Goal: Information Seeking & Learning: Learn about a topic

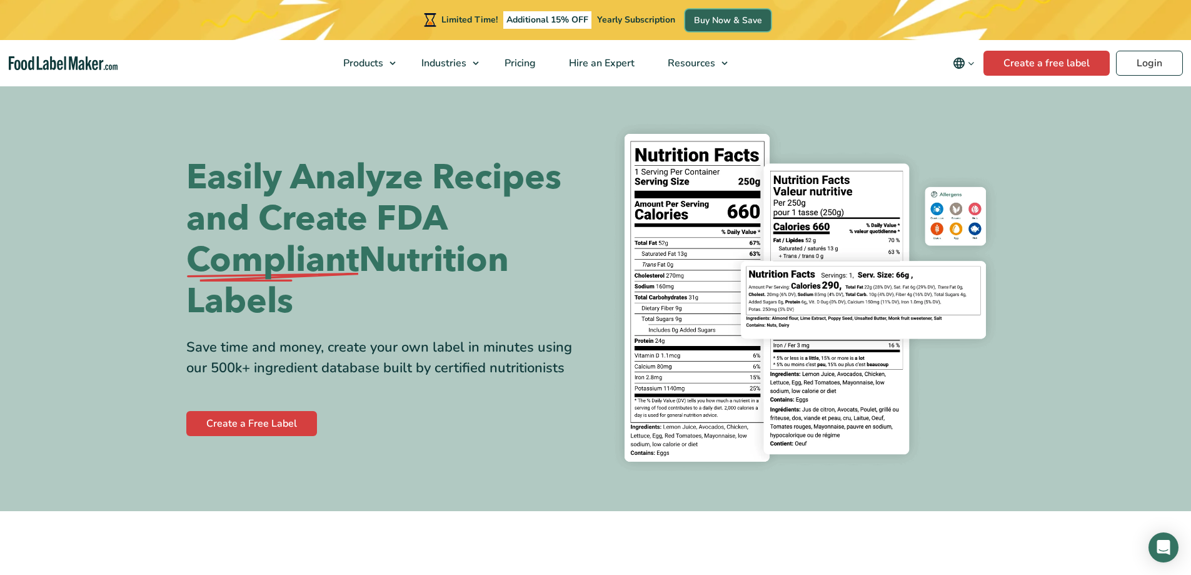
click at [718, 22] on link "Buy Now & Save" at bounding box center [728, 20] width 86 height 22
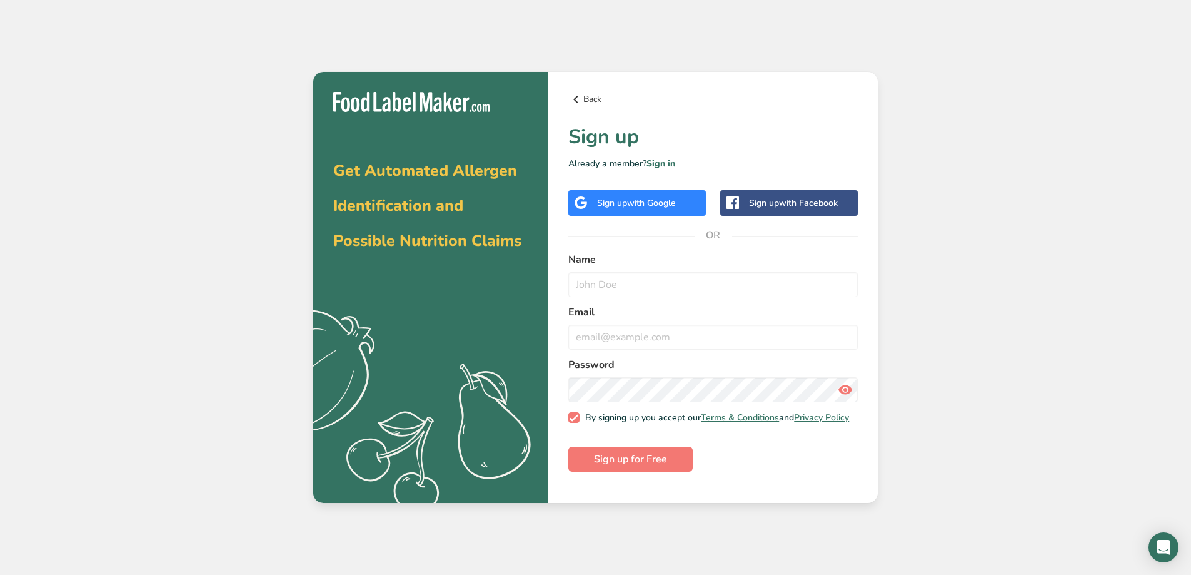
click at [586, 101] on link "Back" at bounding box center [712, 99] width 289 height 15
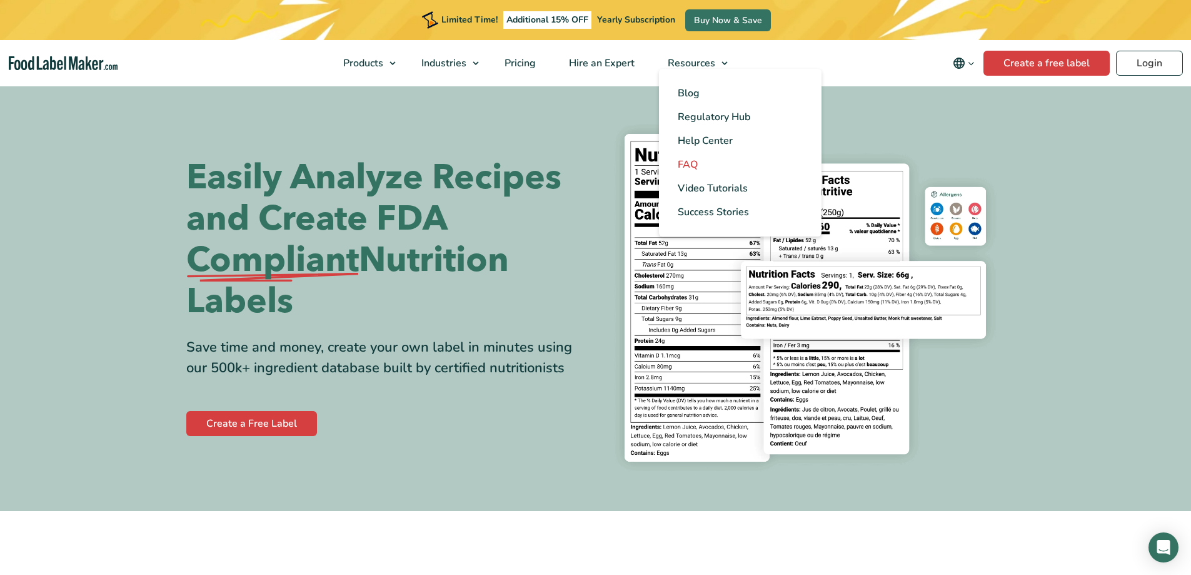
click at [693, 172] on link "FAQ" at bounding box center [740, 165] width 163 height 24
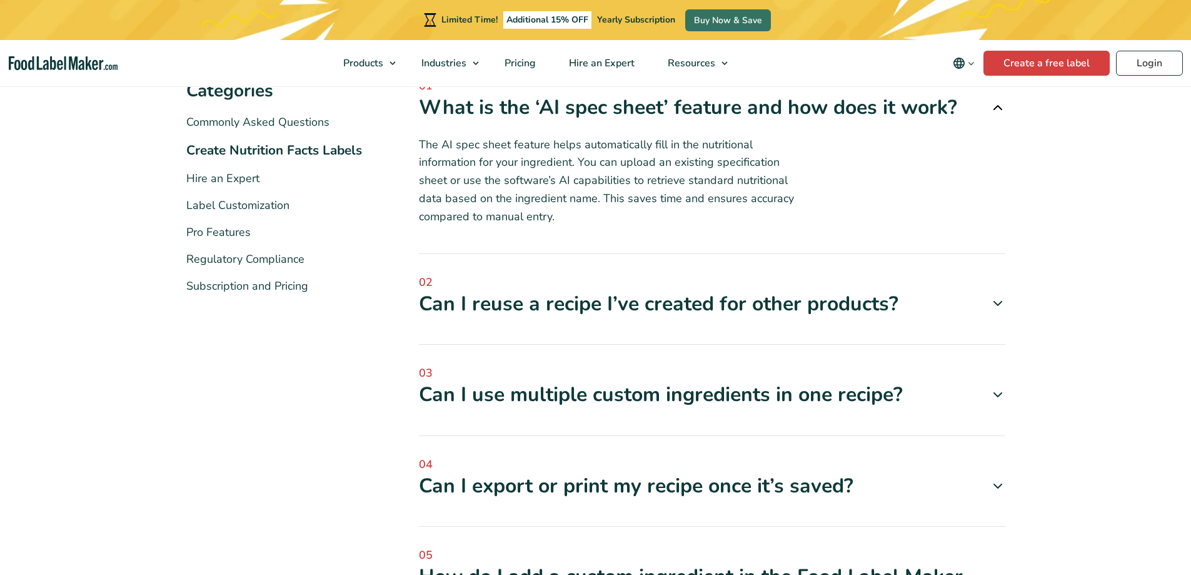
scroll to position [250, 0]
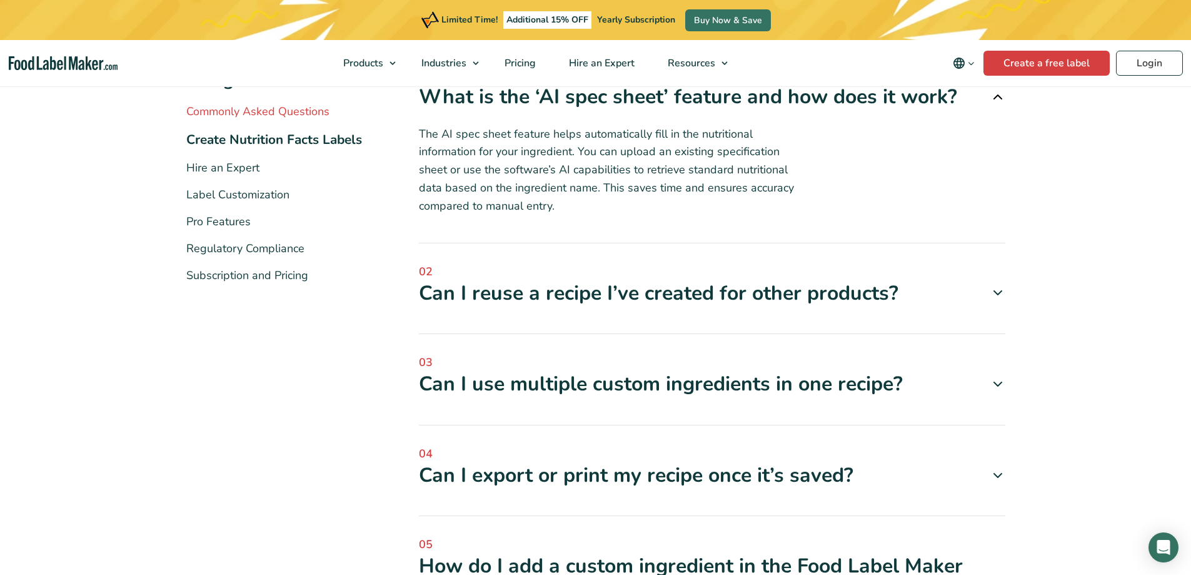
click at [273, 114] on link "Commonly Asked Questions" at bounding box center [257, 111] width 143 height 15
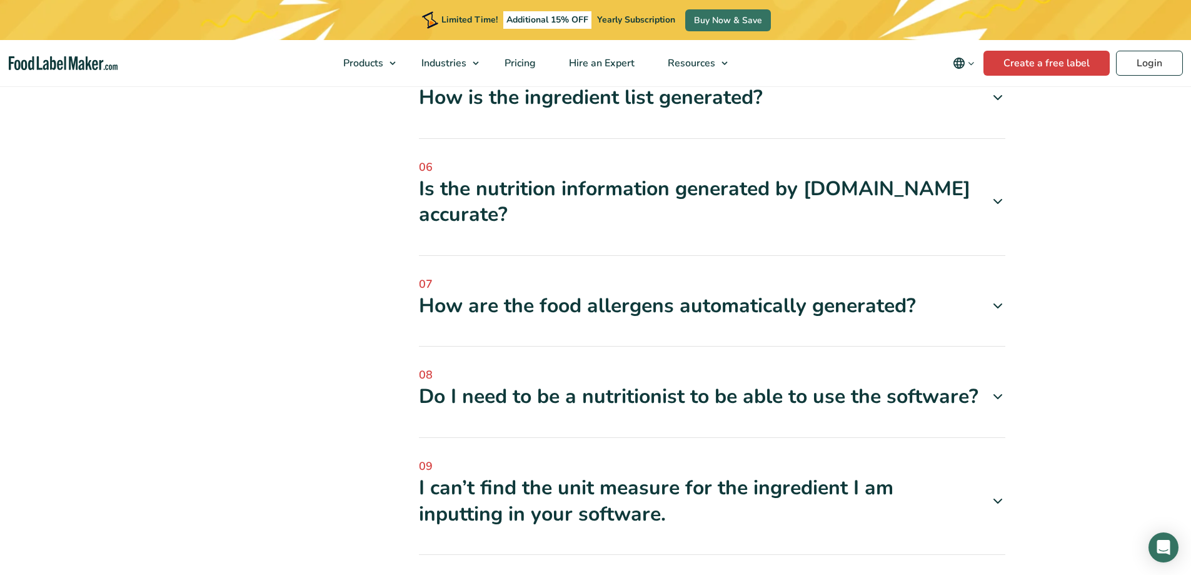
scroll to position [750, 0]
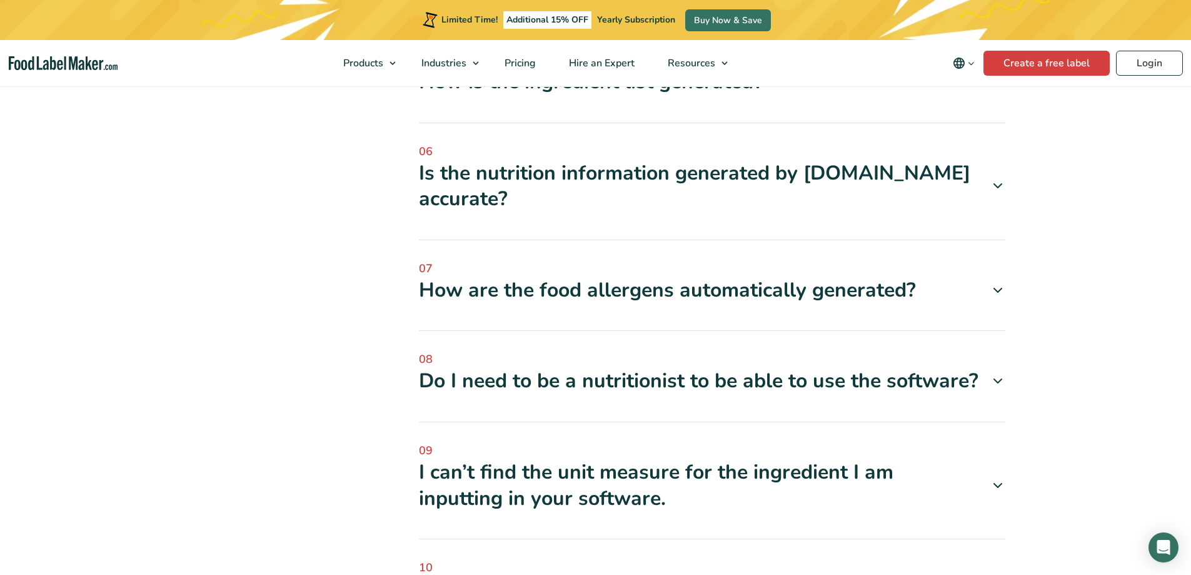
click at [718, 410] on div "08 Do I need to be a nutritionist to be able to use the software? Not really! F…" at bounding box center [712, 386] width 586 height 71
click at [749, 388] on div "Do I need to be a nutritionist to be able to use the software?" at bounding box center [712, 381] width 586 height 26
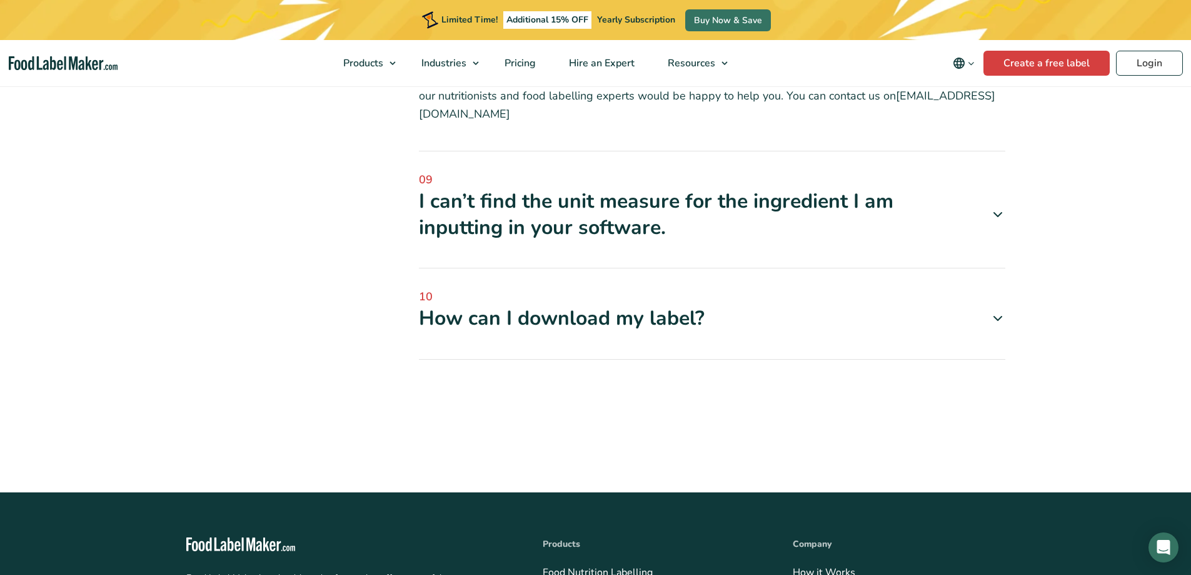
scroll to position [1125, 0]
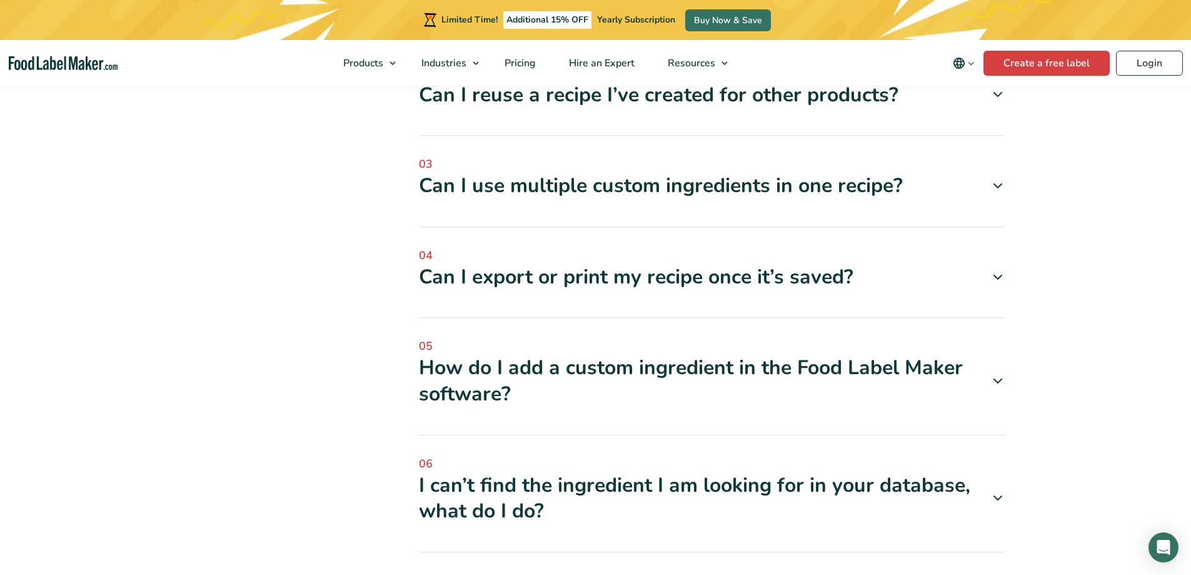
scroll to position [250, 0]
